Goal: Find specific page/section

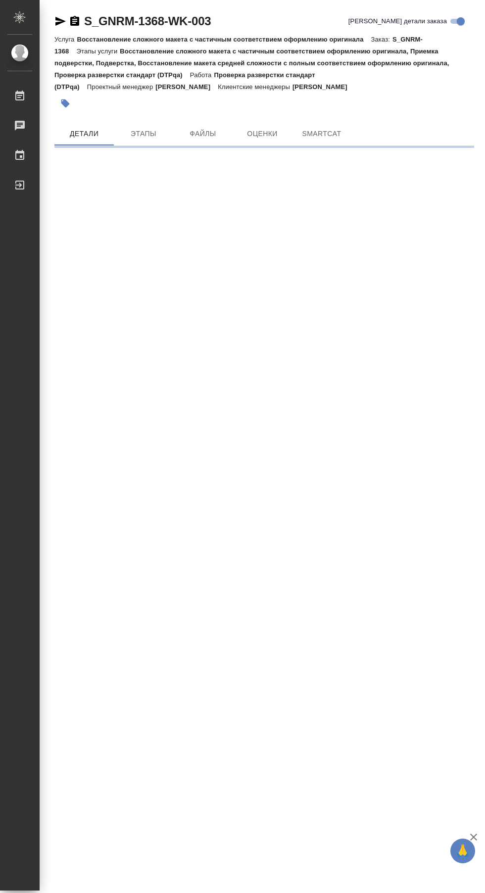
click at [15, 96] on div "Работы" at bounding box center [7, 96] width 25 height 15
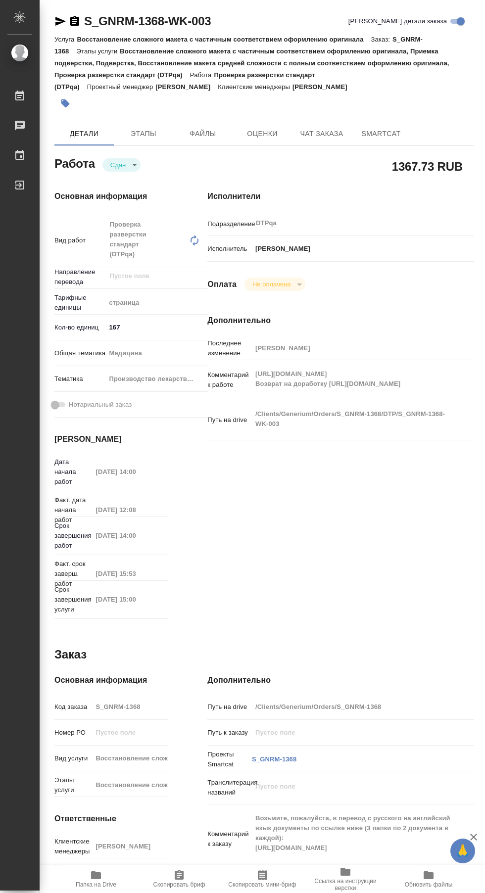
type textarea "x"
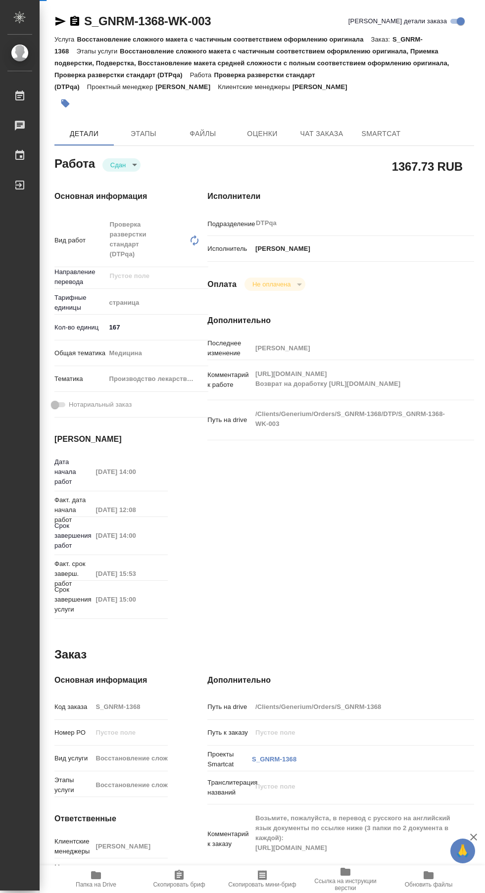
type textarea "x"
